Goal: Find specific page/section

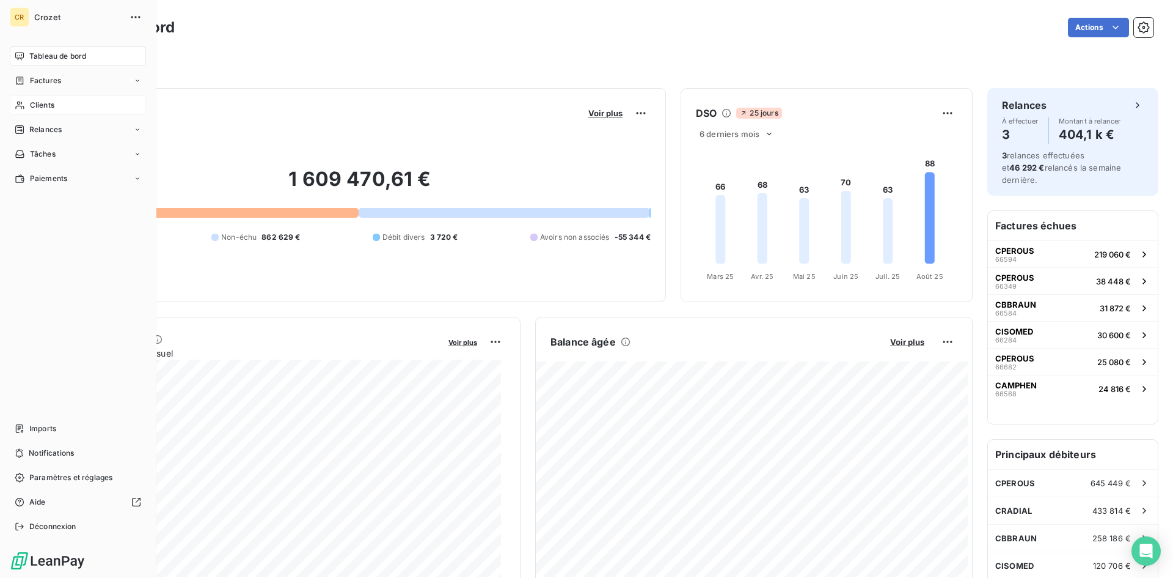
click at [37, 104] on span "Clients" at bounding box center [42, 105] width 24 height 11
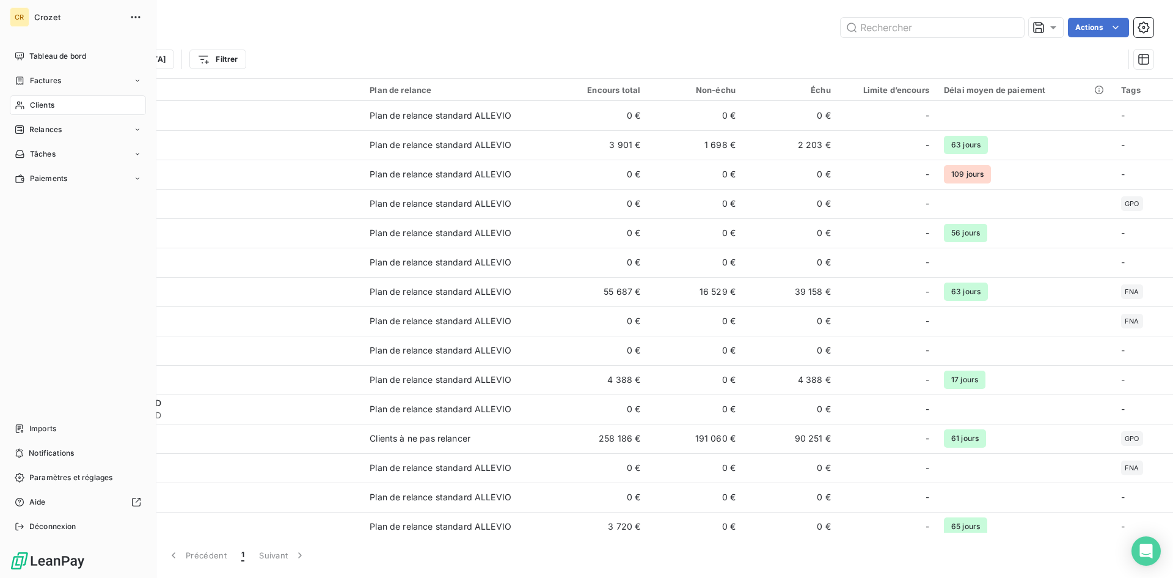
click at [15, 101] on icon at bounding box center [20, 105] width 10 height 10
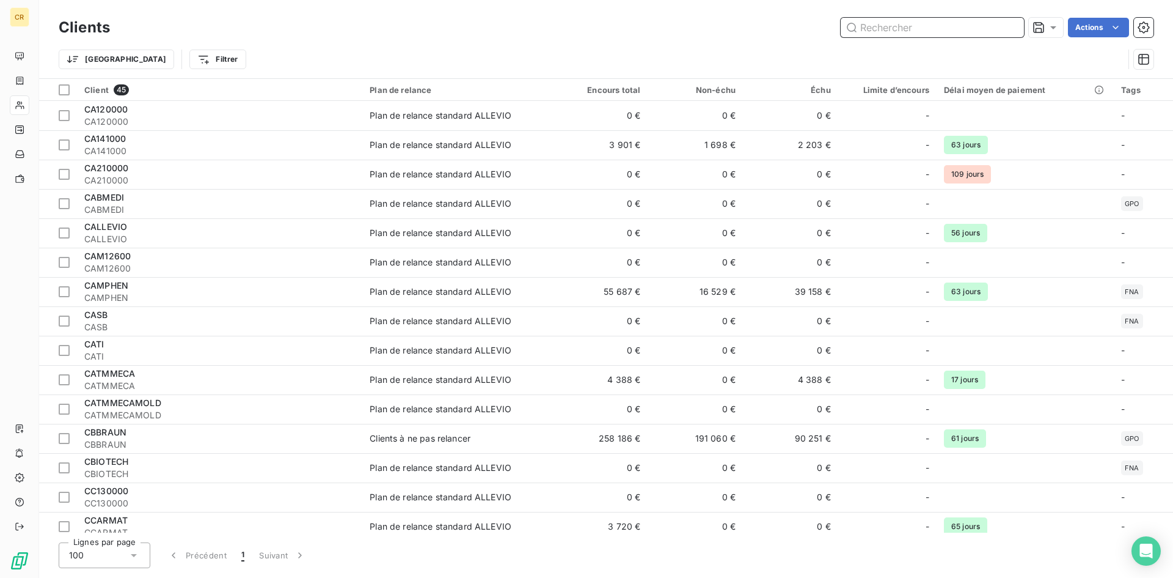
click at [884, 25] on input "text" at bounding box center [932, 28] width 183 height 20
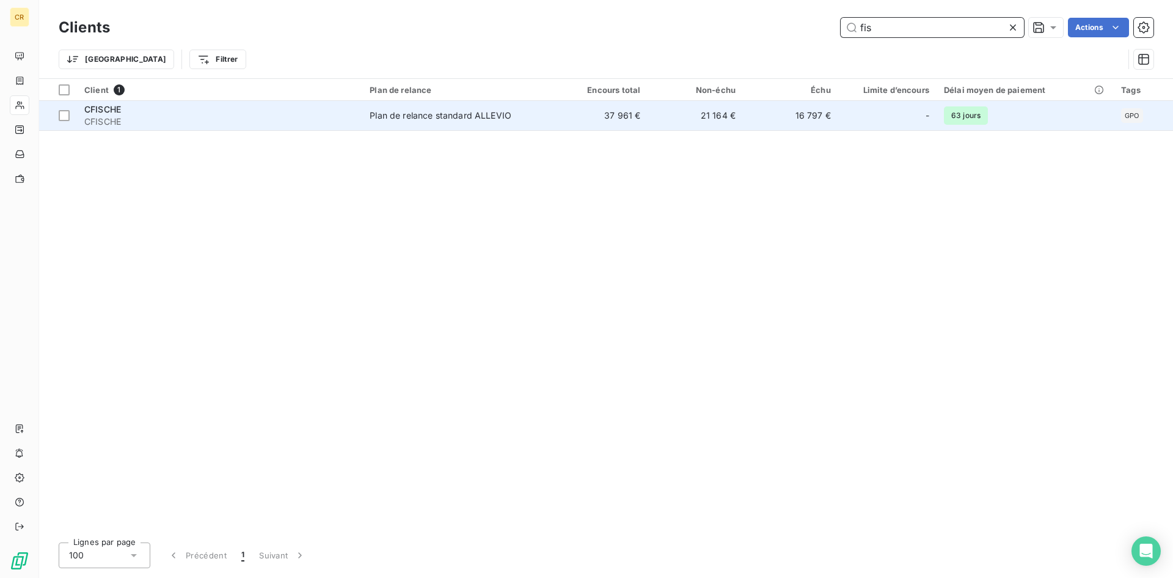
type input "fis"
click at [638, 117] on td "37 961 €" at bounding box center [600, 115] width 95 height 29
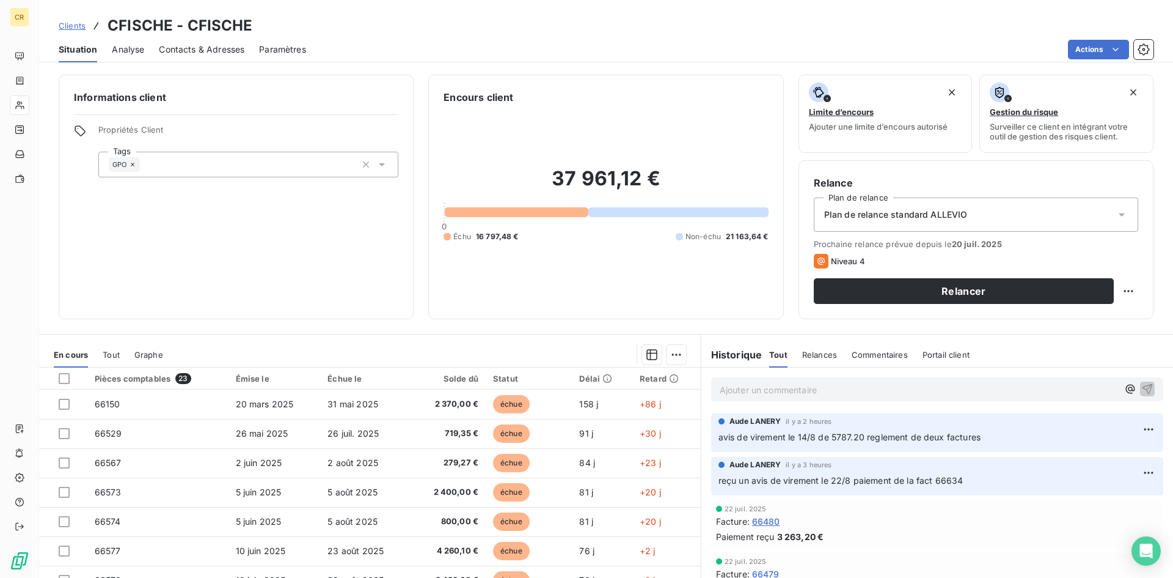
click at [853, 387] on p "Ajouter un commentaire ﻿" at bounding box center [919, 389] width 398 height 15
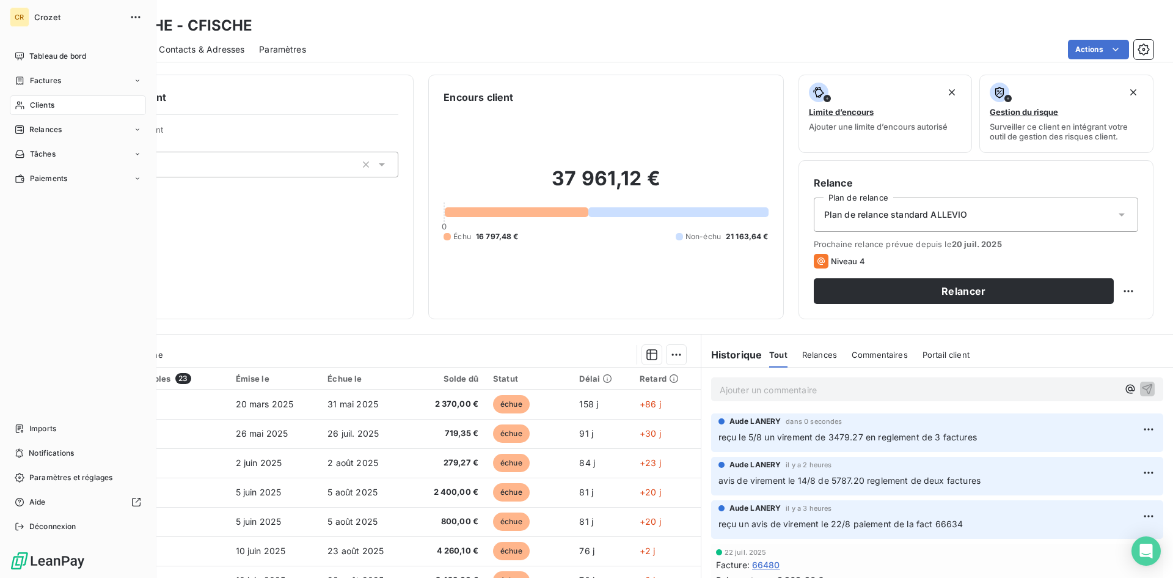
click at [17, 106] on icon at bounding box center [20, 105] width 10 height 10
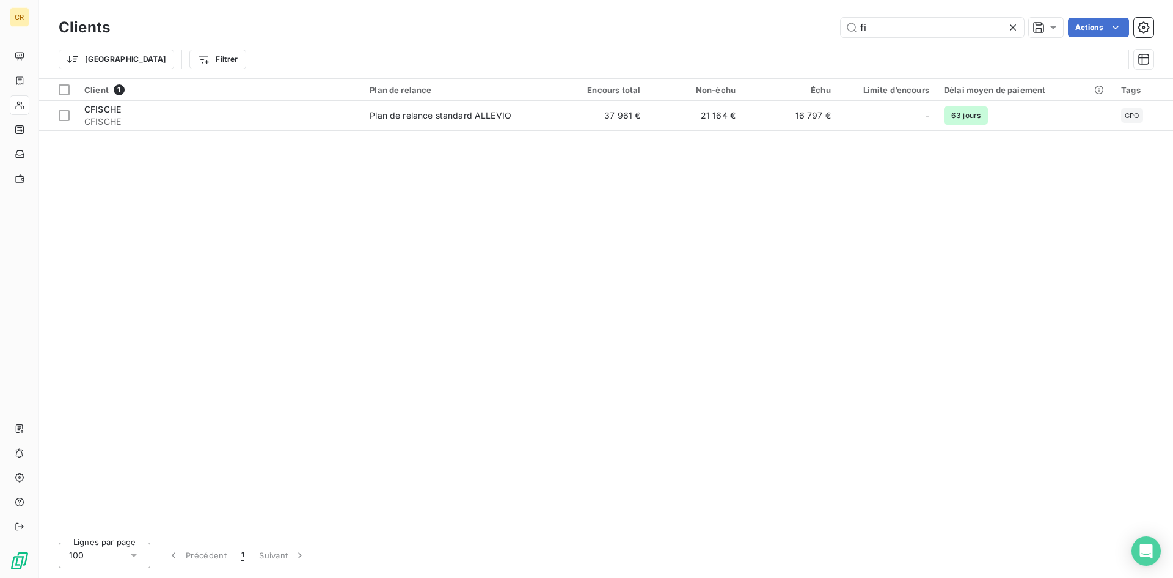
type input "f"
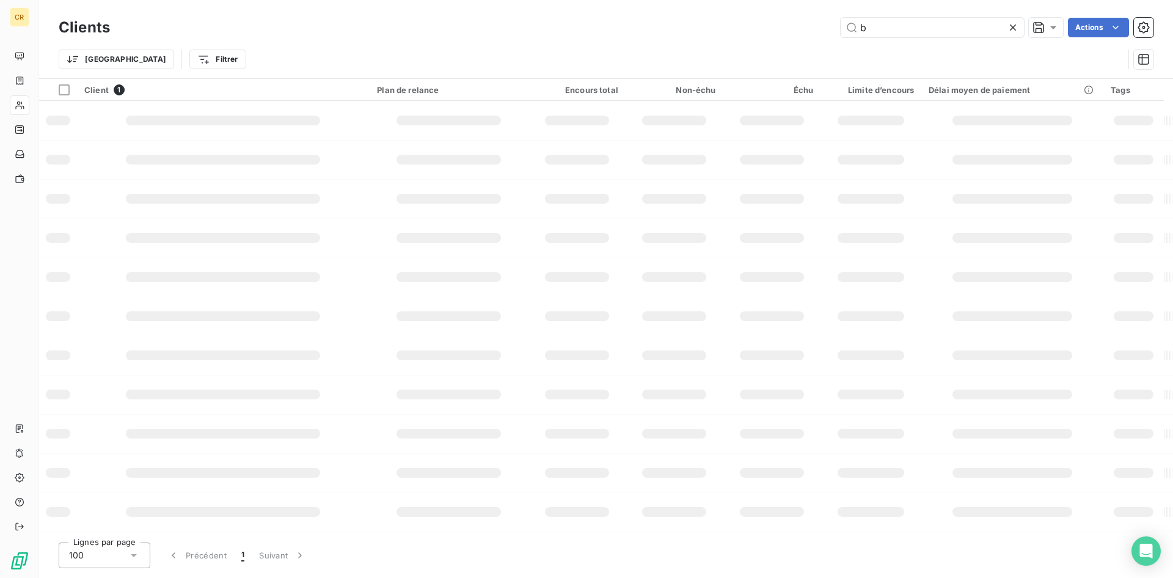
type input "bb"
